Goal: Task Accomplishment & Management: Use online tool/utility

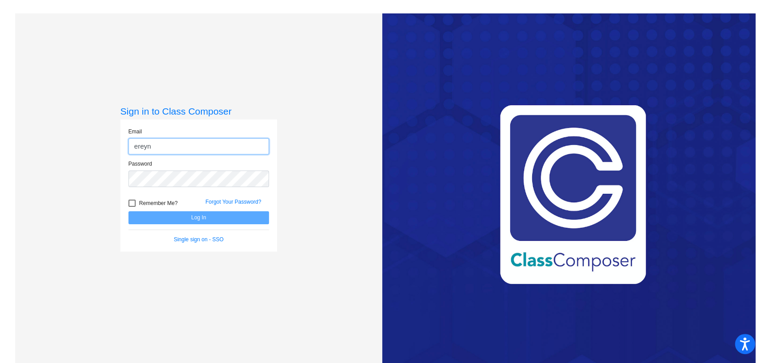
type input "[EMAIL_ADDRESS][DOMAIN_NAME]"
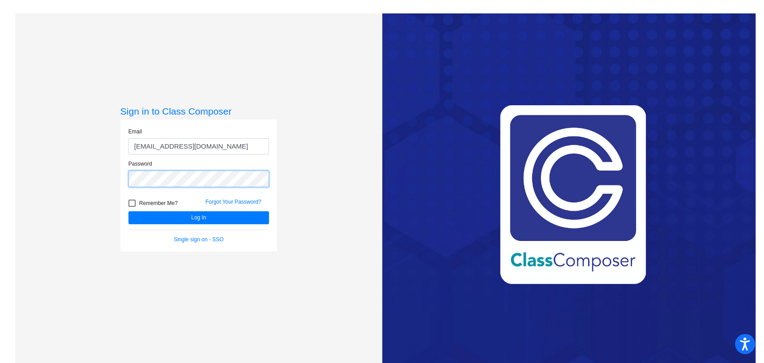
click at [129, 211] on button "Log In" at bounding box center [199, 217] width 141 height 13
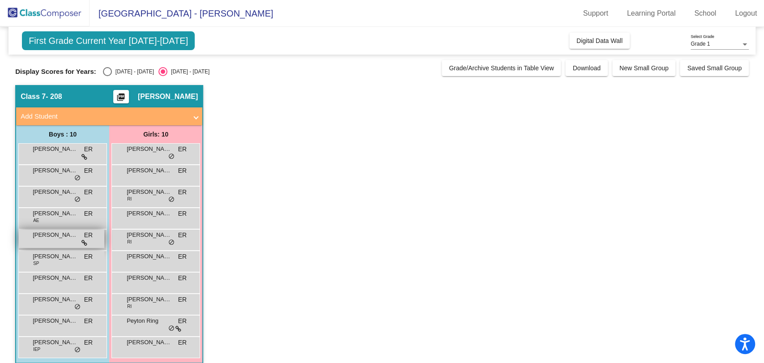
click at [66, 244] on div "[PERSON_NAME] ER lock do_not_disturb_alt" at bounding box center [62, 239] width 86 height 18
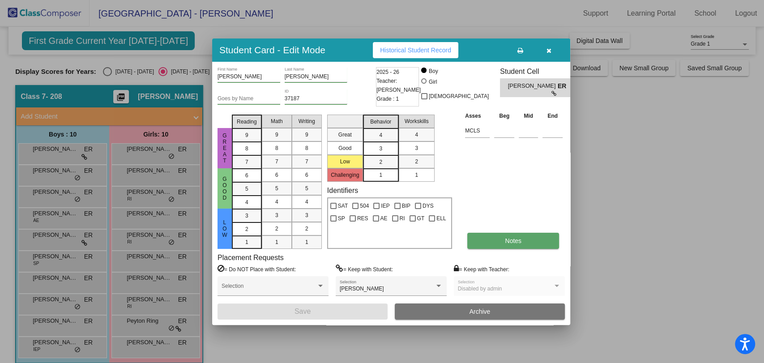
click at [530, 239] on button "Notes" at bounding box center [513, 241] width 92 height 16
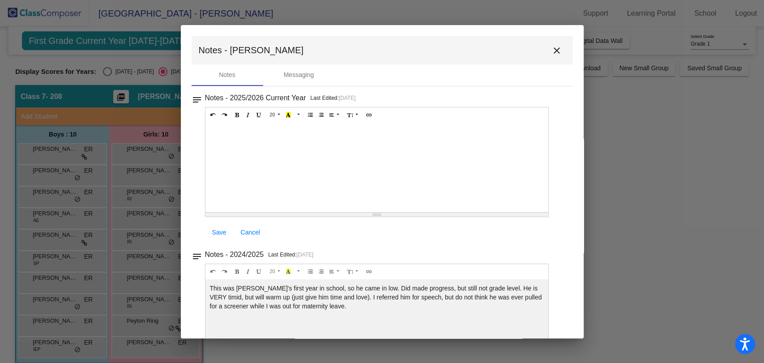
click at [553, 48] on mat-icon "close" at bounding box center [557, 50] width 11 height 11
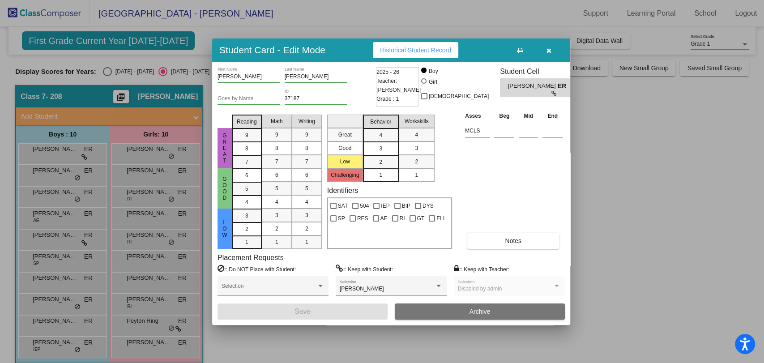
click at [552, 46] on button "button" at bounding box center [549, 50] width 29 height 16
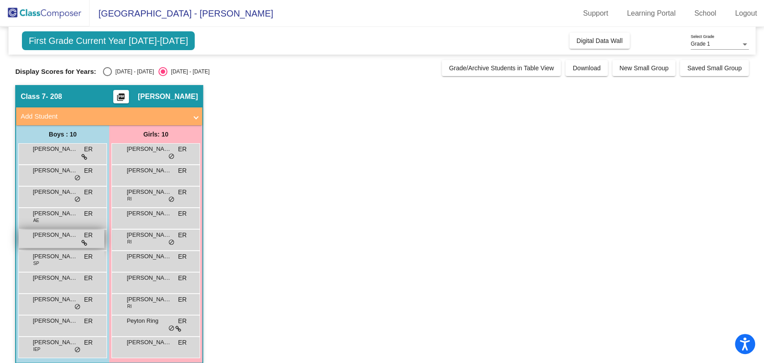
click at [41, 241] on div "[PERSON_NAME] ER lock do_not_disturb_alt" at bounding box center [62, 239] width 86 height 18
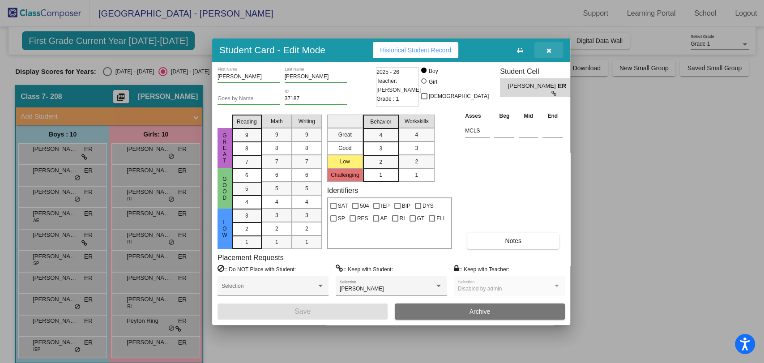
click at [552, 47] on button "button" at bounding box center [549, 50] width 29 height 16
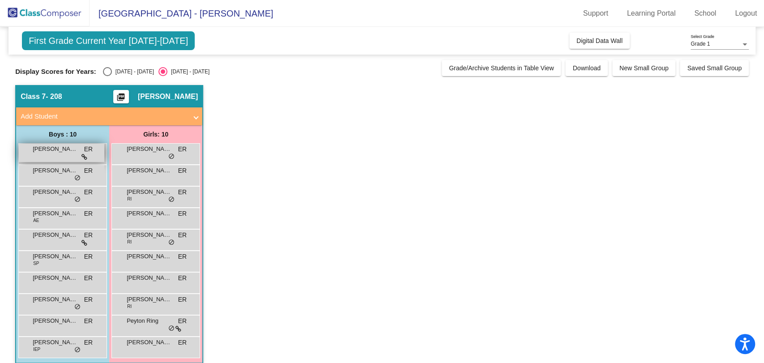
click at [64, 152] on span "[PERSON_NAME]" at bounding box center [55, 149] width 45 height 9
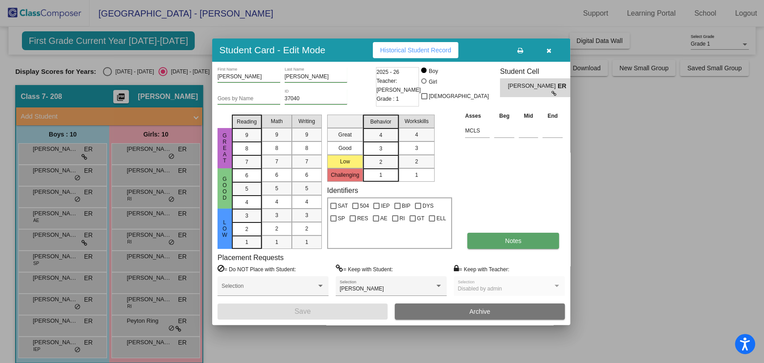
click at [536, 237] on button "Notes" at bounding box center [513, 241] width 92 height 16
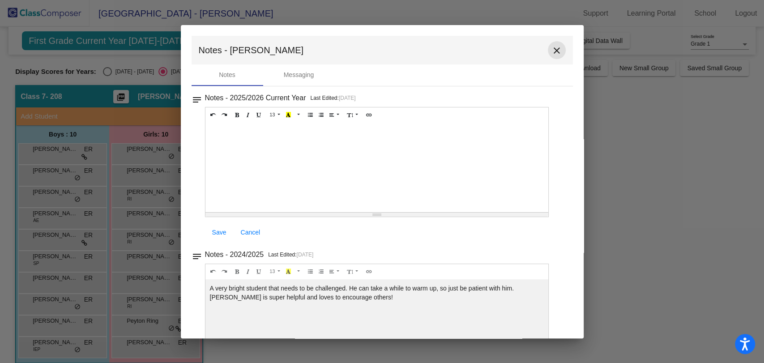
click at [552, 50] on mat-icon "close" at bounding box center [557, 50] width 11 height 11
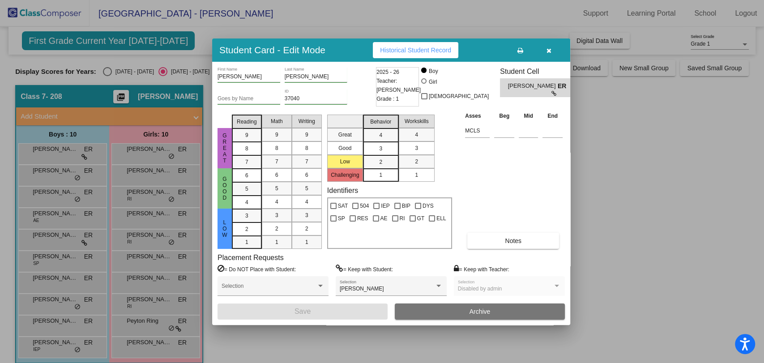
click at [550, 52] on icon "button" at bounding box center [549, 50] width 5 height 6
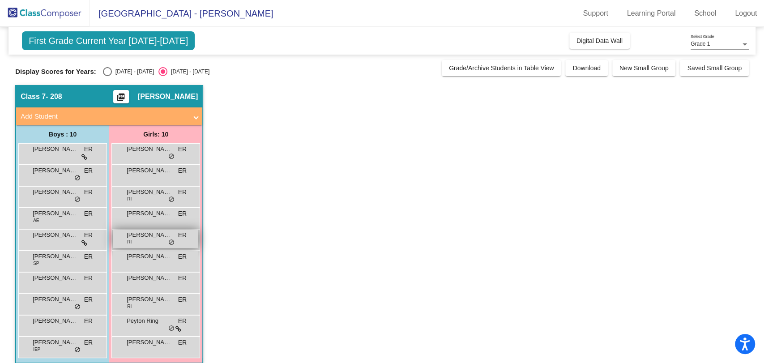
click at [149, 246] on div "[PERSON_NAME] RI ER lock do_not_disturb_alt" at bounding box center [156, 239] width 86 height 18
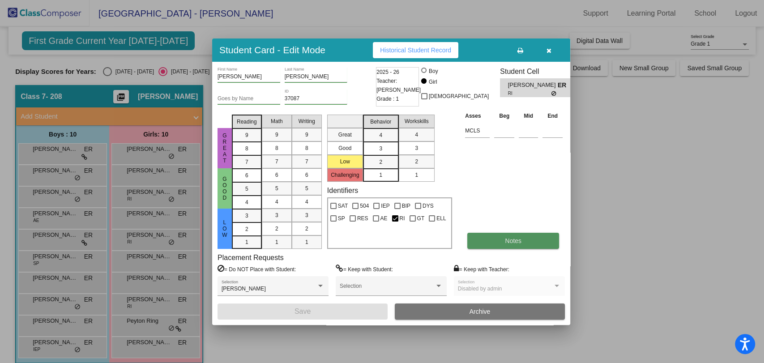
click at [535, 236] on button "Notes" at bounding box center [513, 241] width 92 height 16
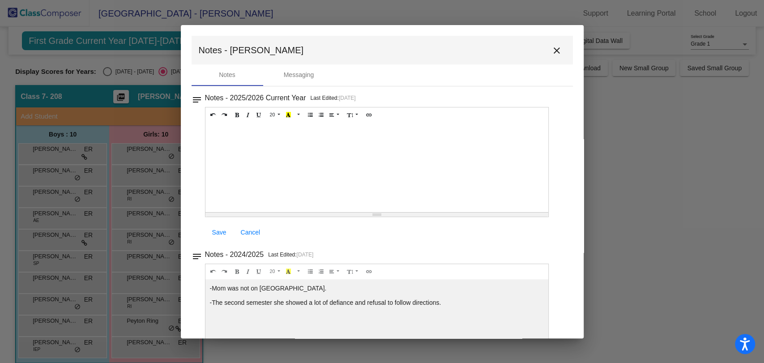
click at [556, 50] on mat-icon "close" at bounding box center [557, 50] width 11 height 11
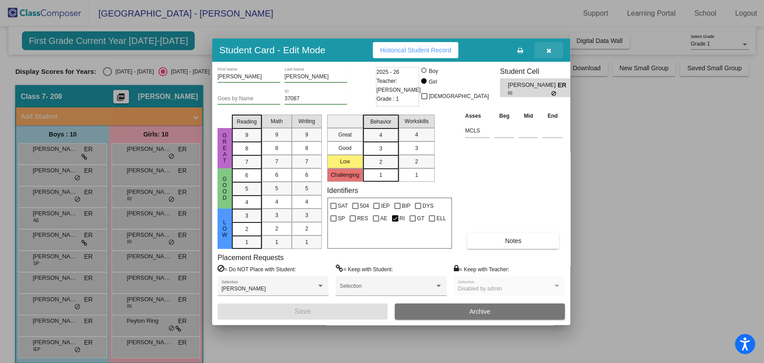
click at [551, 51] on icon "button" at bounding box center [549, 50] width 5 height 6
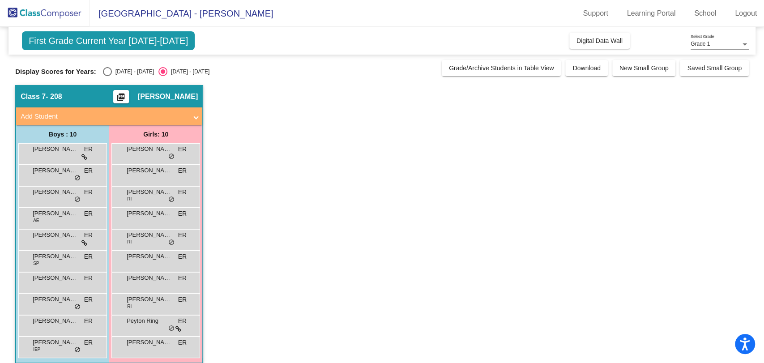
scroll to position [9, 0]
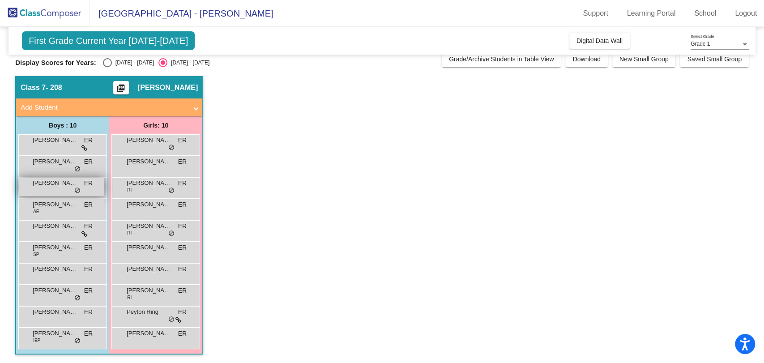
click at [55, 189] on div "[PERSON_NAME] ER lock do_not_disturb_alt" at bounding box center [62, 187] width 86 height 18
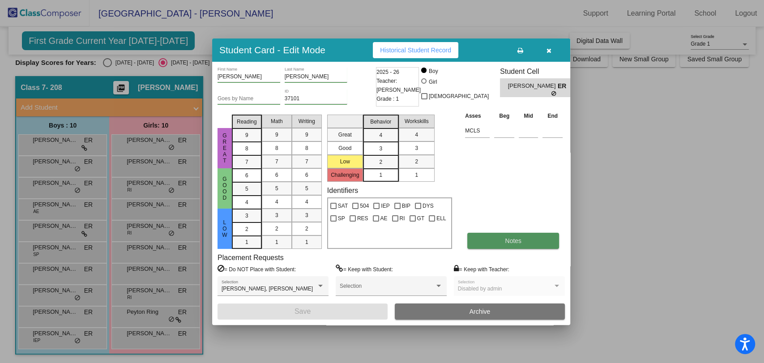
click at [526, 238] on button "Notes" at bounding box center [513, 241] width 92 height 16
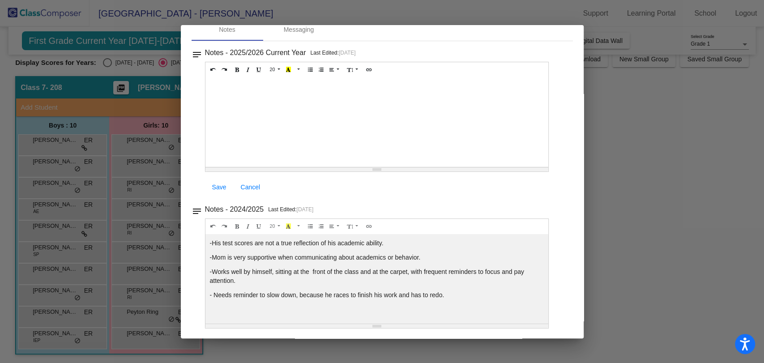
scroll to position [0, 0]
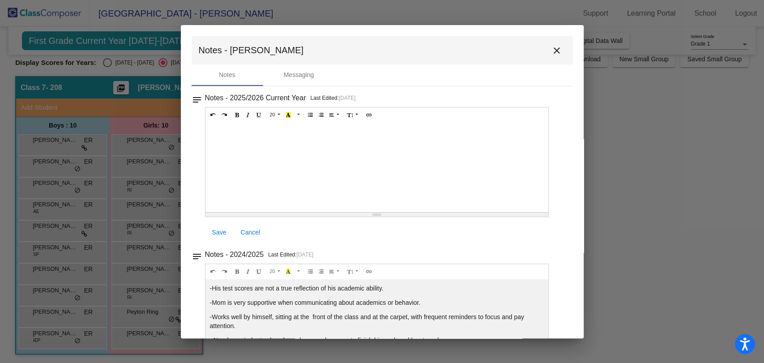
click at [552, 45] on mat-icon "close" at bounding box center [557, 50] width 11 height 11
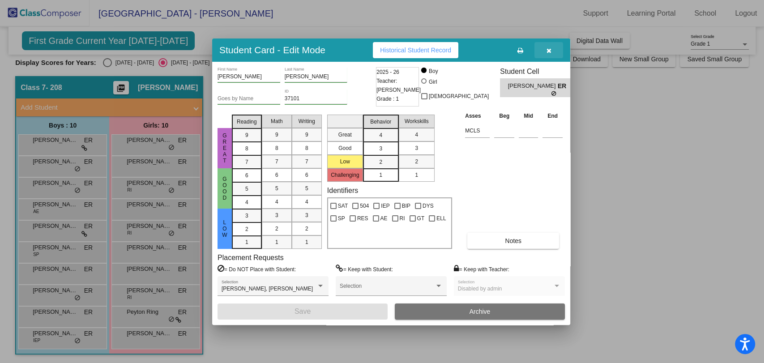
click at [549, 45] on button "button" at bounding box center [549, 50] width 29 height 16
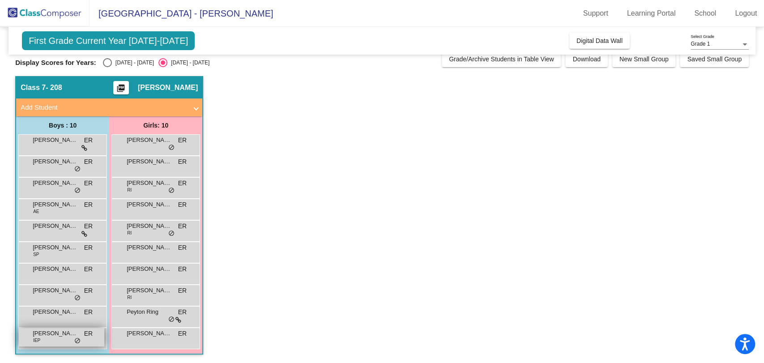
click at [34, 333] on span "[PERSON_NAME]" at bounding box center [55, 333] width 45 height 9
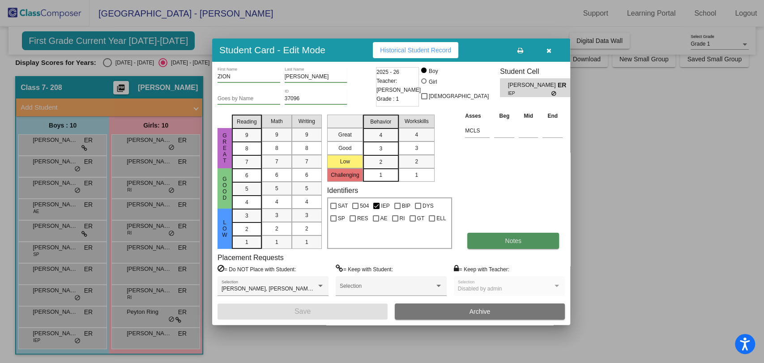
click at [480, 240] on button "Notes" at bounding box center [513, 241] width 92 height 16
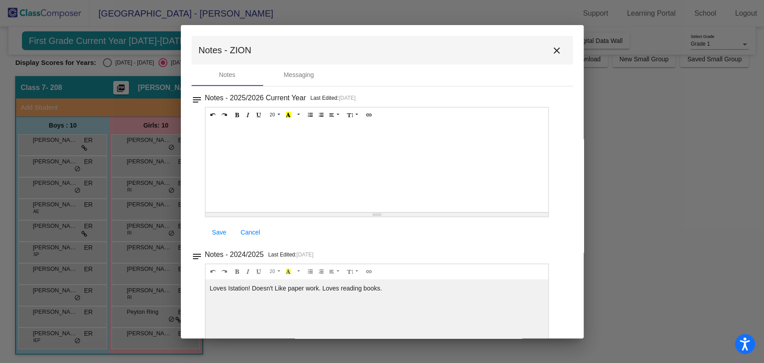
click at [552, 51] on mat-icon "close" at bounding box center [557, 50] width 11 height 11
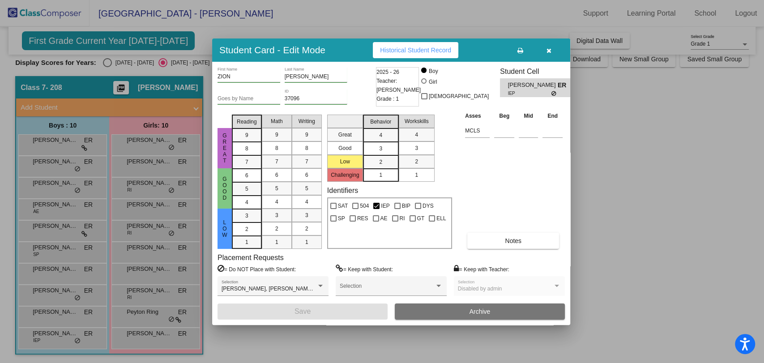
click at [550, 47] on icon "button" at bounding box center [549, 50] width 5 height 6
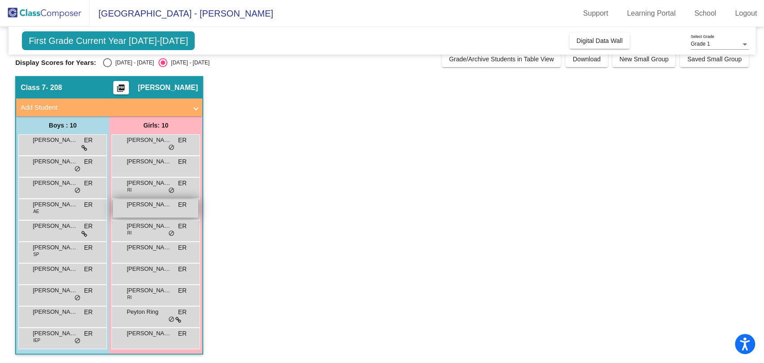
click at [150, 206] on span "[PERSON_NAME]" at bounding box center [149, 204] width 45 height 9
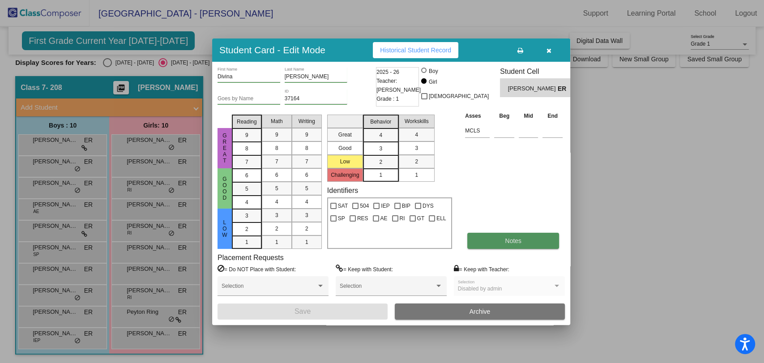
click at [531, 245] on button "Notes" at bounding box center [513, 241] width 92 height 16
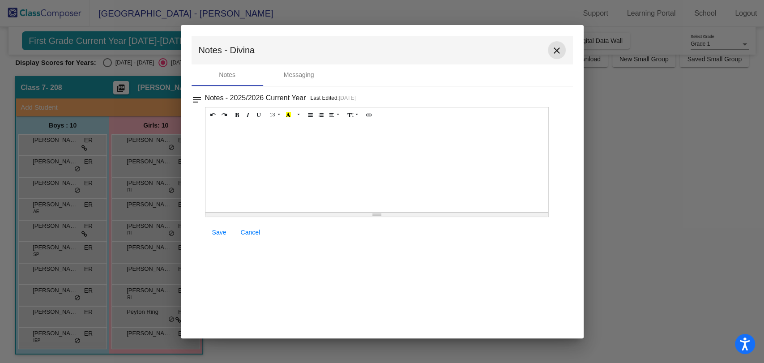
click at [555, 46] on mat-icon "close" at bounding box center [557, 50] width 11 height 11
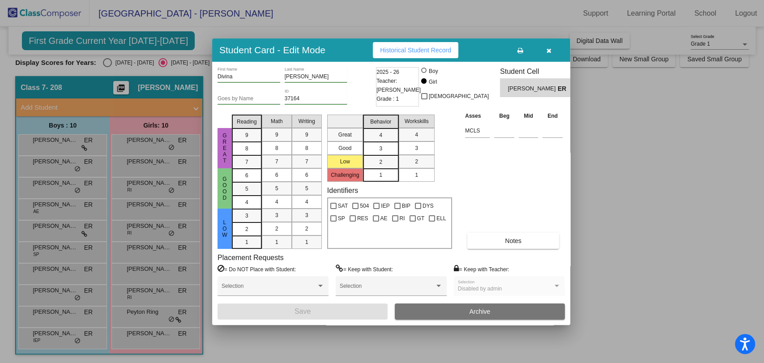
click at [545, 49] on button "button" at bounding box center [549, 50] width 29 height 16
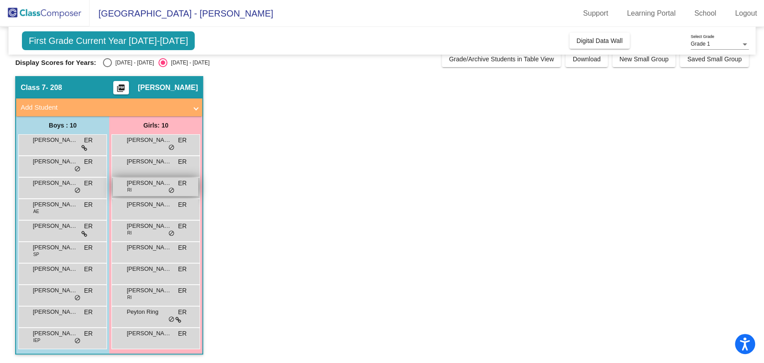
click at [124, 181] on div "[PERSON_NAME] RI ER lock do_not_disturb_alt" at bounding box center [156, 187] width 86 height 18
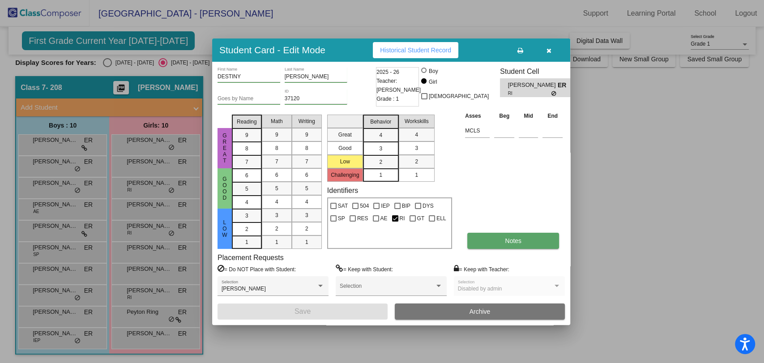
click at [501, 244] on button "Notes" at bounding box center [513, 241] width 92 height 16
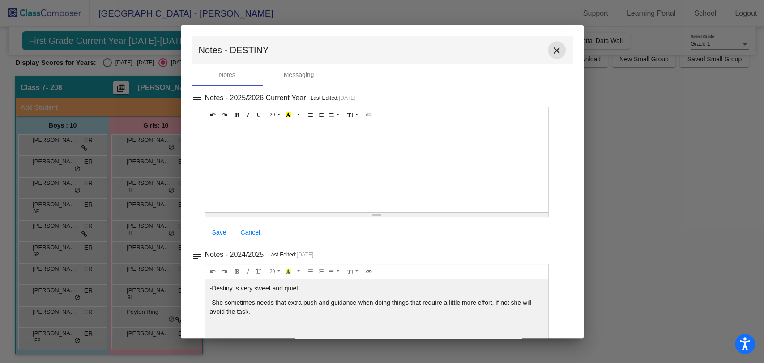
click at [556, 50] on mat-icon "close" at bounding box center [557, 50] width 11 height 11
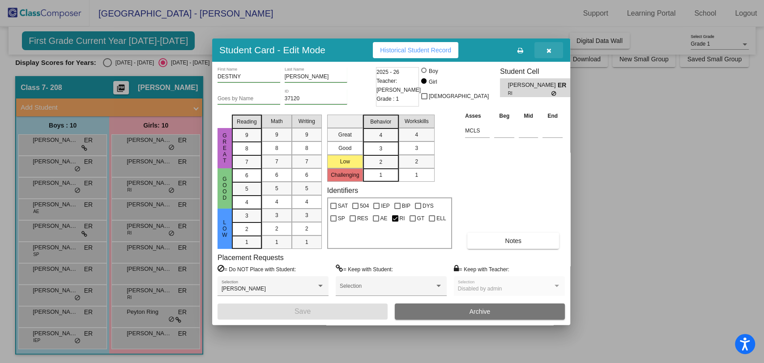
click at [550, 47] on icon "button" at bounding box center [549, 50] width 5 height 6
